Goal: Check status

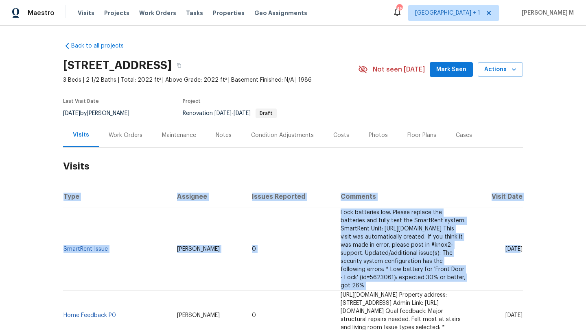
drag, startPoint x: 501, startPoint y: 240, endPoint x: 525, endPoint y: 240, distance: 24.4
click at [525, 240] on div "Back to all projects [STREET_ADDRESS] 3 Beds | 2 1/2 Baths | Total: 2022 ft² | …" at bounding box center [293, 178] width 586 height 305
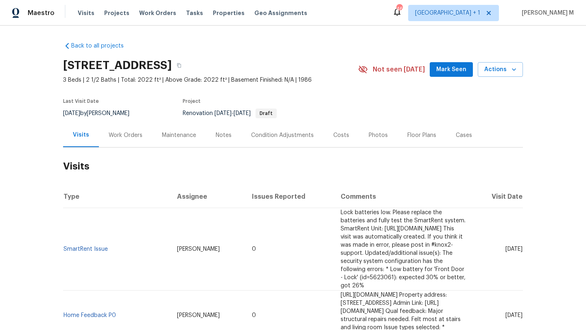
click at [524, 239] on div "Back to all projects [STREET_ADDRESS] 3 Beds | 2 1/2 Baths | Total: 2022 ft² | …" at bounding box center [293, 178] width 586 height 305
drag, startPoint x: 501, startPoint y: 240, endPoint x: 519, endPoint y: 241, distance: 18.0
click at [519, 246] on span "[DATE]" at bounding box center [513, 249] width 17 height 6
copy span "[DATE]"
click at [130, 133] on div "Work Orders" at bounding box center [126, 135] width 34 height 8
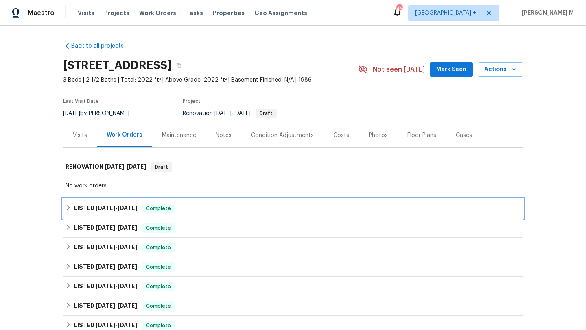
click at [104, 207] on span "[DATE]" at bounding box center [106, 208] width 20 height 6
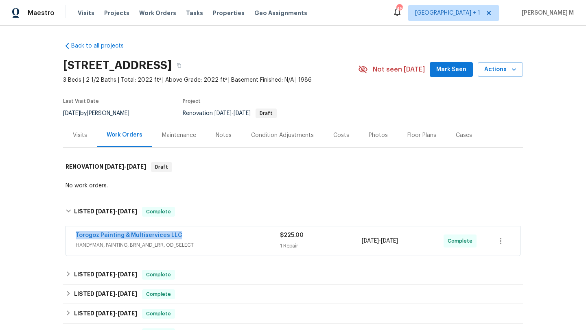
copy link "Torogoz Painting & Multiservices LLC"
drag, startPoint x: 67, startPoint y: 234, endPoint x: 196, endPoint y: 201, distance: 133.5
click at [186, 234] on div "Torogoz Painting & Multiservices LLC HANDYMAN, PAINTING, BRN_AND_LRR, OD_SELECT…" at bounding box center [293, 241] width 454 height 29
copy span "[DATE] - [DATE]"
drag, startPoint x: 359, startPoint y: 239, endPoint x: 418, endPoint y: 243, distance: 59.1
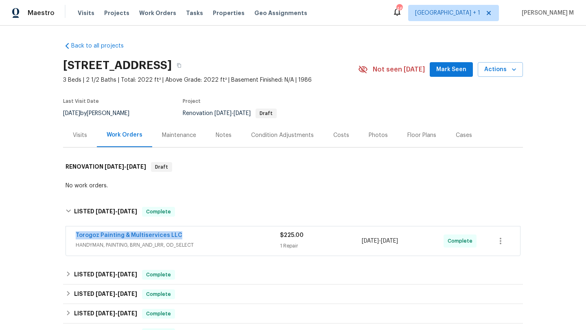
click at [398, 243] on span "[DATE] - [DATE]" at bounding box center [380, 241] width 36 height 8
